Goal: Transaction & Acquisition: Download file/media

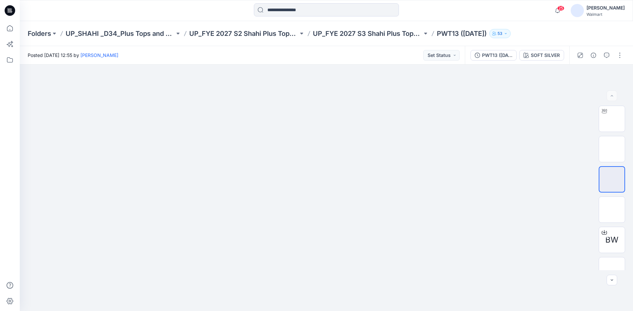
drag, startPoint x: 9, startPoint y: 11, endPoint x: 67, endPoint y: 31, distance: 61.7
click at [9, 11] on icon at bounding box center [10, 10] width 11 height 21
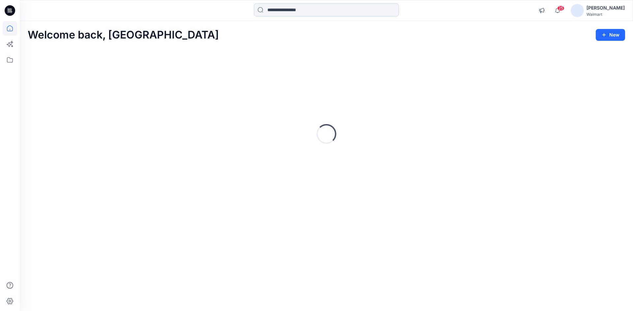
click at [274, 5] on input at bounding box center [326, 9] width 145 height 13
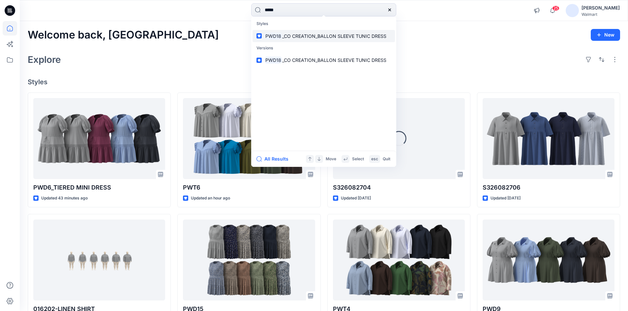
type input "*****"
click at [301, 35] on span "_CO CREATION_BALLON SLEEVE TUNIC DRESS" at bounding box center [334, 36] width 104 height 6
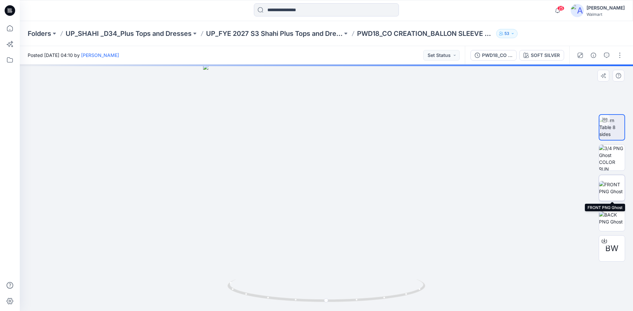
click at [610, 185] on img at bounding box center [612, 188] width 26 height 14
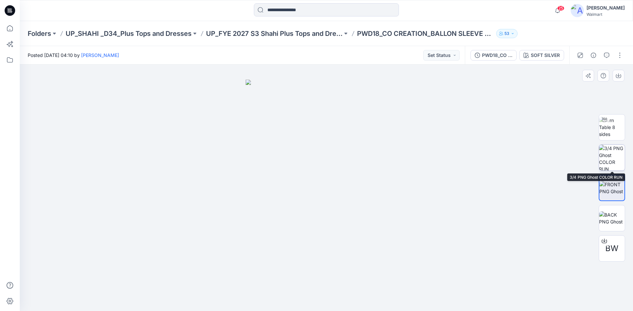
click at [605, 162] on img at bounding box center [612, 158] width 26 height 26
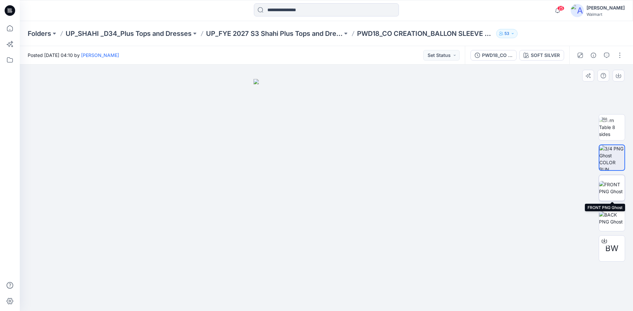
click at [611, 191] on img at bounding box center [612, 188] width 26 height 14
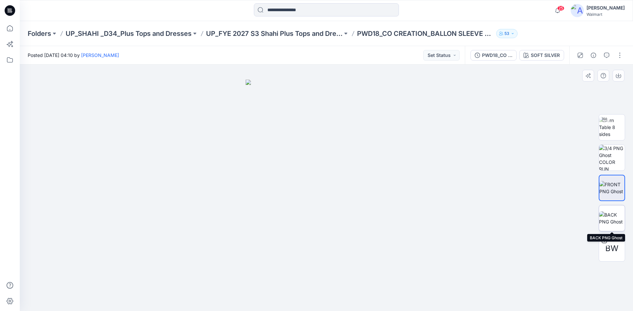
click at [606, 217] on img at bounding box center [612, 219] width 26 height 14
click at [604, 187] on img at bounding box center [612, 188] width 26 height 14
click at [610, 156] on img at bounding box center [612, 158] width 26 height 26
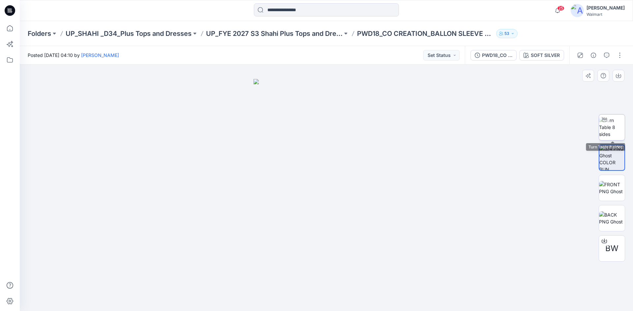
click at [613, 130] on img at bounding box center [612, 127] width 26 height 21
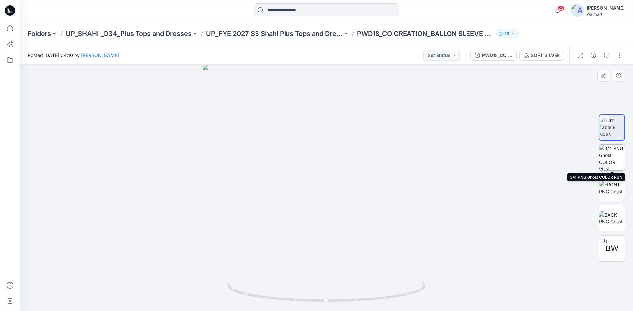
click at [612, 162] on img at bounding box center [612, 158] width 26 height 26
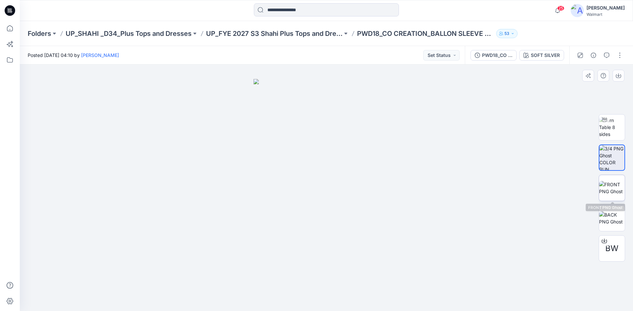
click at [611, 181] on img at bounding box center [612, 188] width 26 height 14
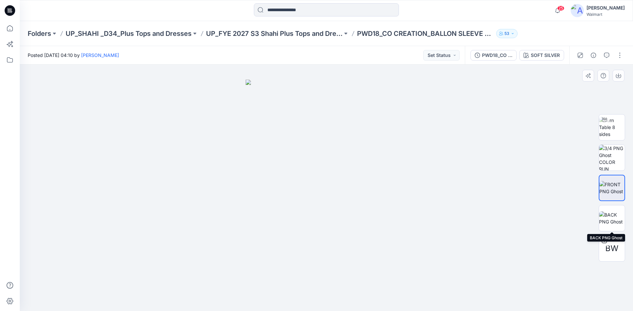
drag, startPoint x: 611, startPoint y: 217, endPoint x: 609, endPoint y: 192, distance: 25.2
click at [611, 217] on img at bounding box center [612, 219] width 26 height 14
click at [609, 189] on img at bounding box center [612, 188] width 26 height 14
drag, startPoint x: 331, startPoint y: 192, endPoint x: 323, endPoint y: 158, distance: 35.4
click at [261, 192] on div at bounding box center [326, 188] width 613 height 247
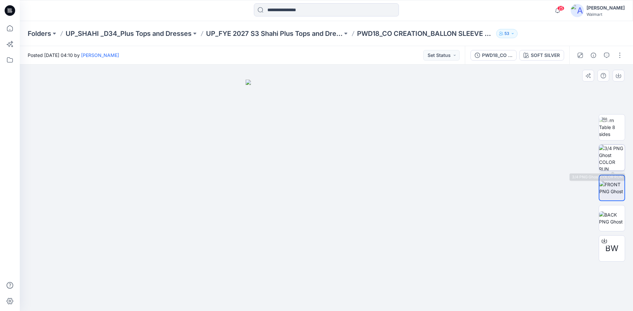
click at [610, 157] on img at bounding box center [612, 158] width 26 height 26
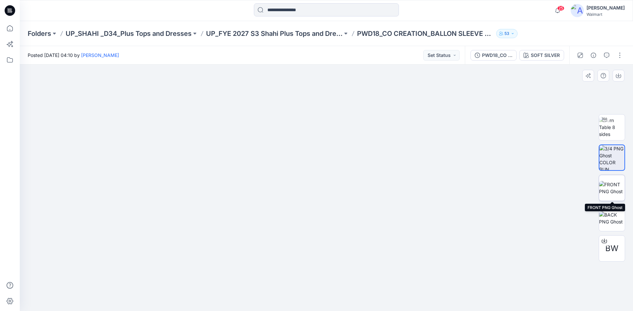
click at [611, 193] on img at bounding box center [612, 188] width 26 height 14
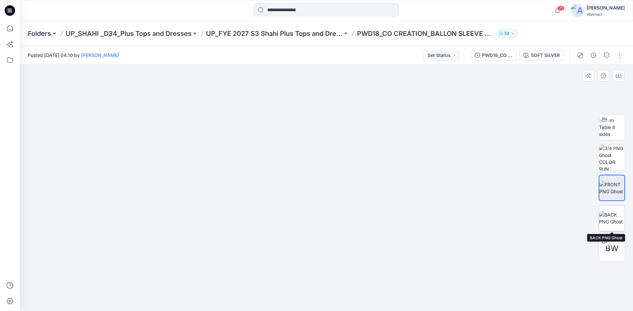
click at [607, 221] on img at bounding box center [612, 219] width 26 height 14
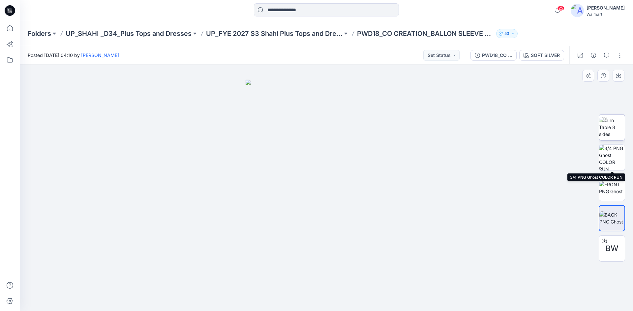
click at [613, 130] on img at bounding box center [612, 127] width 26 height 21
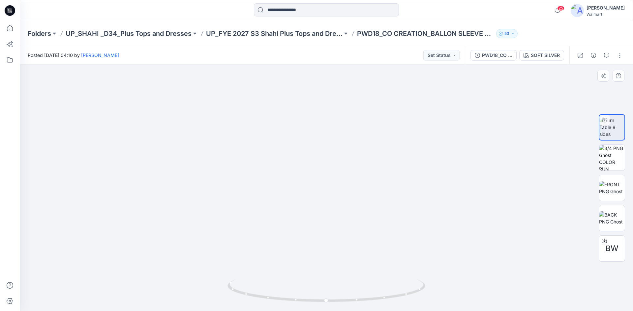
drag, startPoint x: 371, startPoint y: 120, endPoint x: 369, endPoint y: 150, distance: 30.0
drag, startPoint x: 245, startPoint y: 213, endPoint x: 209, endPoint y: 167, distance: 58.5
drag, startPoint x: 189, startPoint y: 102, endPoint x: 184, endPoint y: 85, distance: 17.5
click at [619, 11] on div "[PERSON_NAME]" at bounding box center [605, 8] width 38 height 8
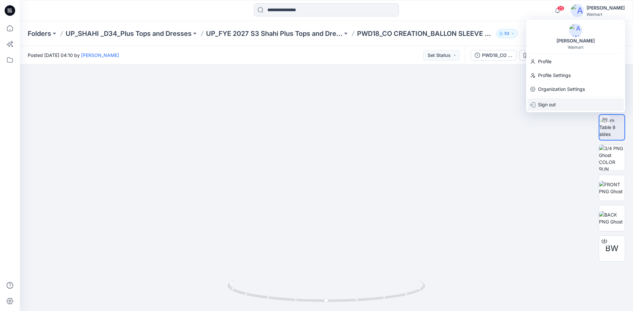
click at [551, 104] on p "Sign out" at bounding box center [547, 105] width 18 height 13
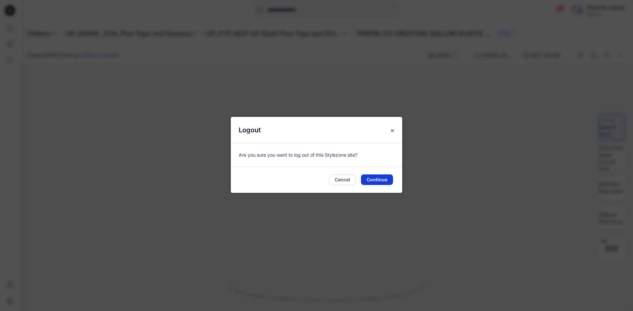
click at [384, 182] on button "Continue" at bounding box center [377, 180] width 32 height 11
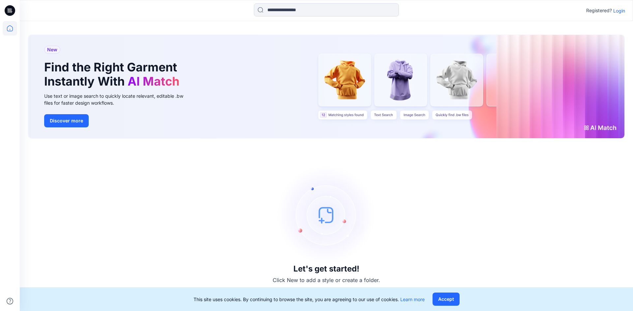
click at [618, 12] on p "Login" at bounding box center [619, 10] width 12 height 7
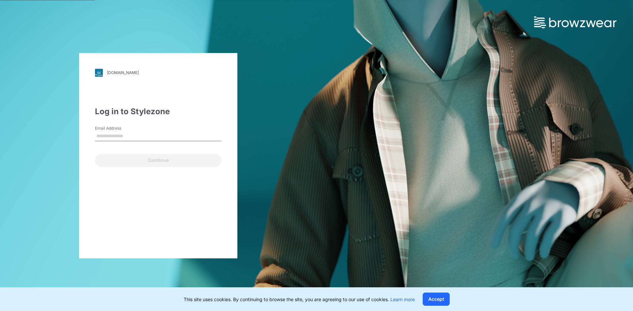
type input "**********"
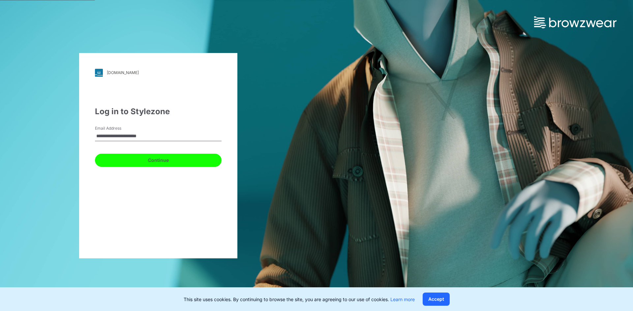
drag, startPoint x: 131, startPoint y: 164, endPoint x: 131, endPoint y: 153, distance: 10.9
click at [131, 163] on button "Continue" at bounding box center [158, 160] width 127 height 13
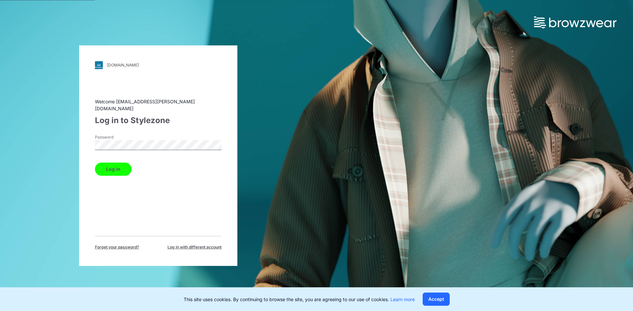
click at [126, 171] on button "Log in" at bounding box center [113, 169] width 37 height 13
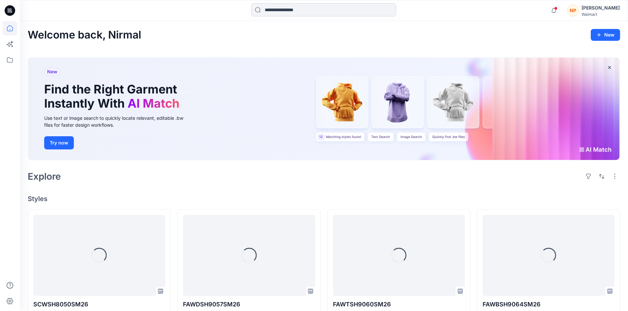
click at [288, 13] on input at bounding box center [323, 9] width 145 height 13
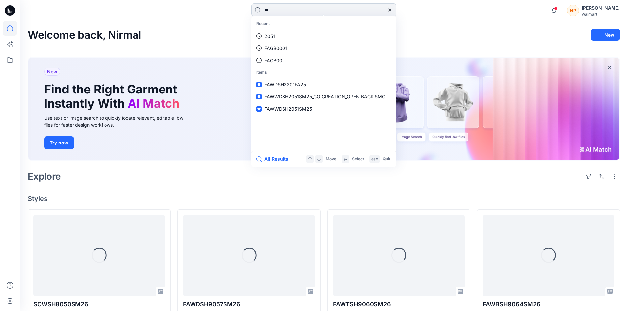
type input "*"
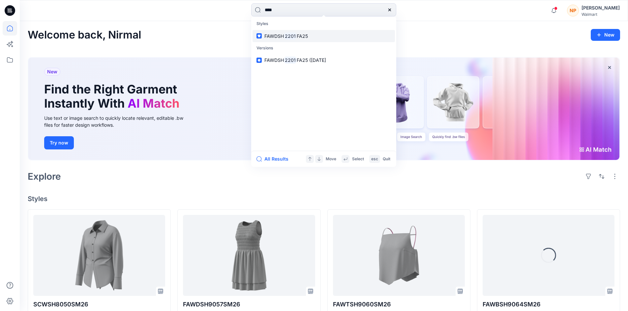
type input "****"
click at [291, 40] on link "FAWDSH 2201 FA25" at bounding box center [323, 36] width 142 height 12
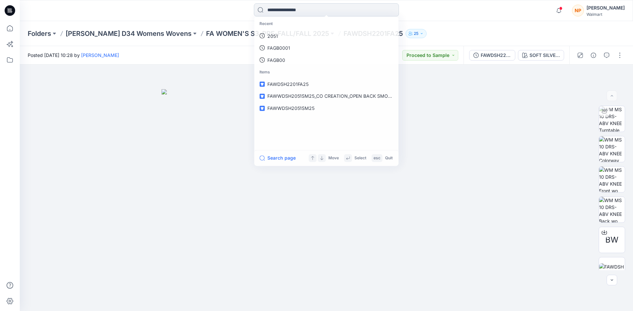
click at [291, 7] on input at bounding box center [326, 9] width 145 height 13
click at [289, 34] on link "2201" at bounding box center [326, 36] width 142 height 12
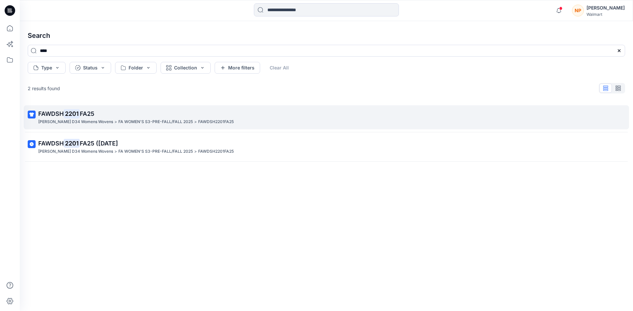
click at [124, 120] on p "FA WOMEN'S S3-PRE-FALL/FALL 2025" at bounding box center [155, 122] width 74 height 7
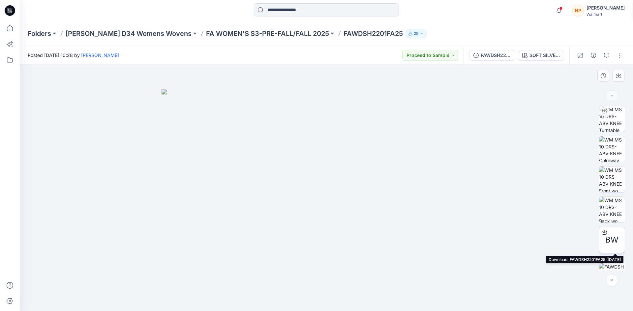
click at [602, 233] on icon at bounding box center [604, 232] width 5 height 5
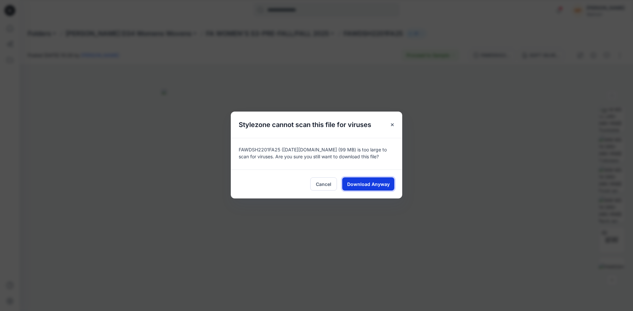
click at [355, 184] on span "Download Anyway" at bounding box center [368, 184] width 43 height 7
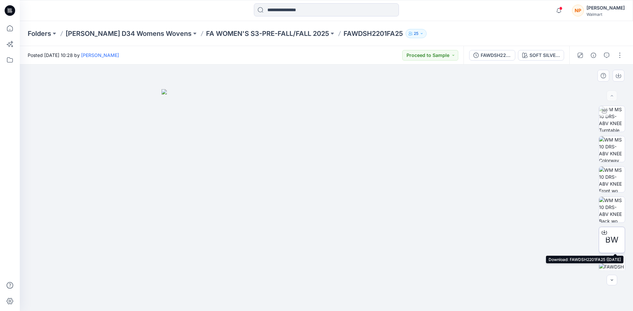
click at [603, 234] on icon at bounding box center [604, 232] width 5 height 5
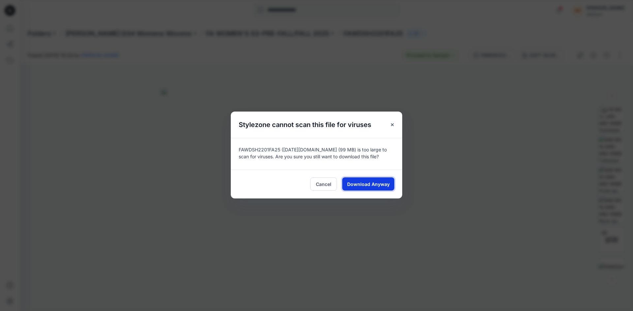
click at [361, 185] on span "Download Anyway" at bounding box center [368, 184] width 43 height 7
